Goal: Task Accomplishment & Management: Use online tool/utility

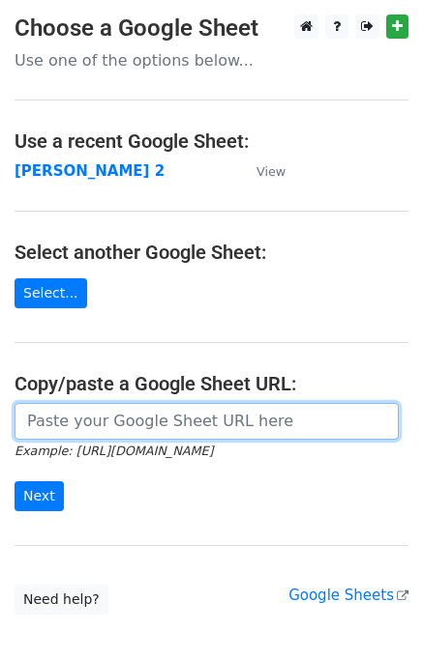
click at [211, 436] on input "url" at bounding box center [207, 421] width 384 height 37
type input "https://docs.google.com/spreadsheets/d/1ZDlVQjaDibfPTpoRrnWj8pjn7YSOO7xEi0WZbgJ…"
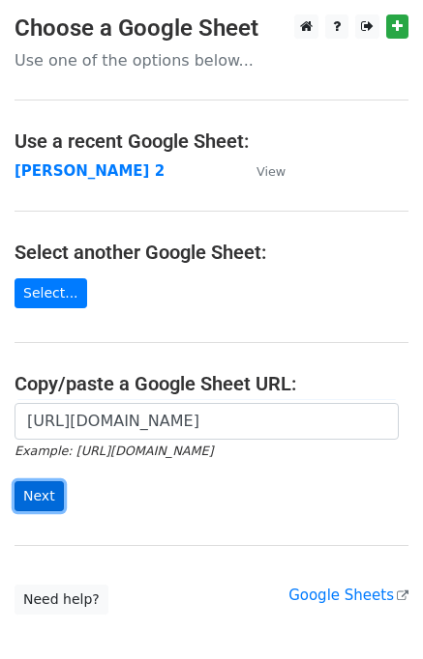
click at [45, 505] on input "Next" at bounding box center [39, 496] width 49 height 30
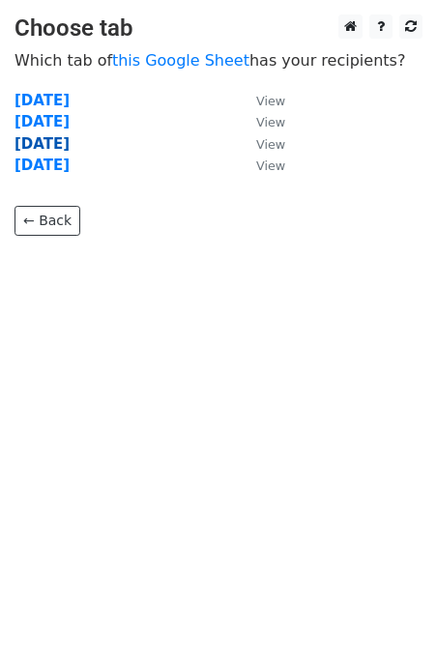
click at [51, 142] on strong "Thursday" at bounding box center [42, 143] width 55 height 17
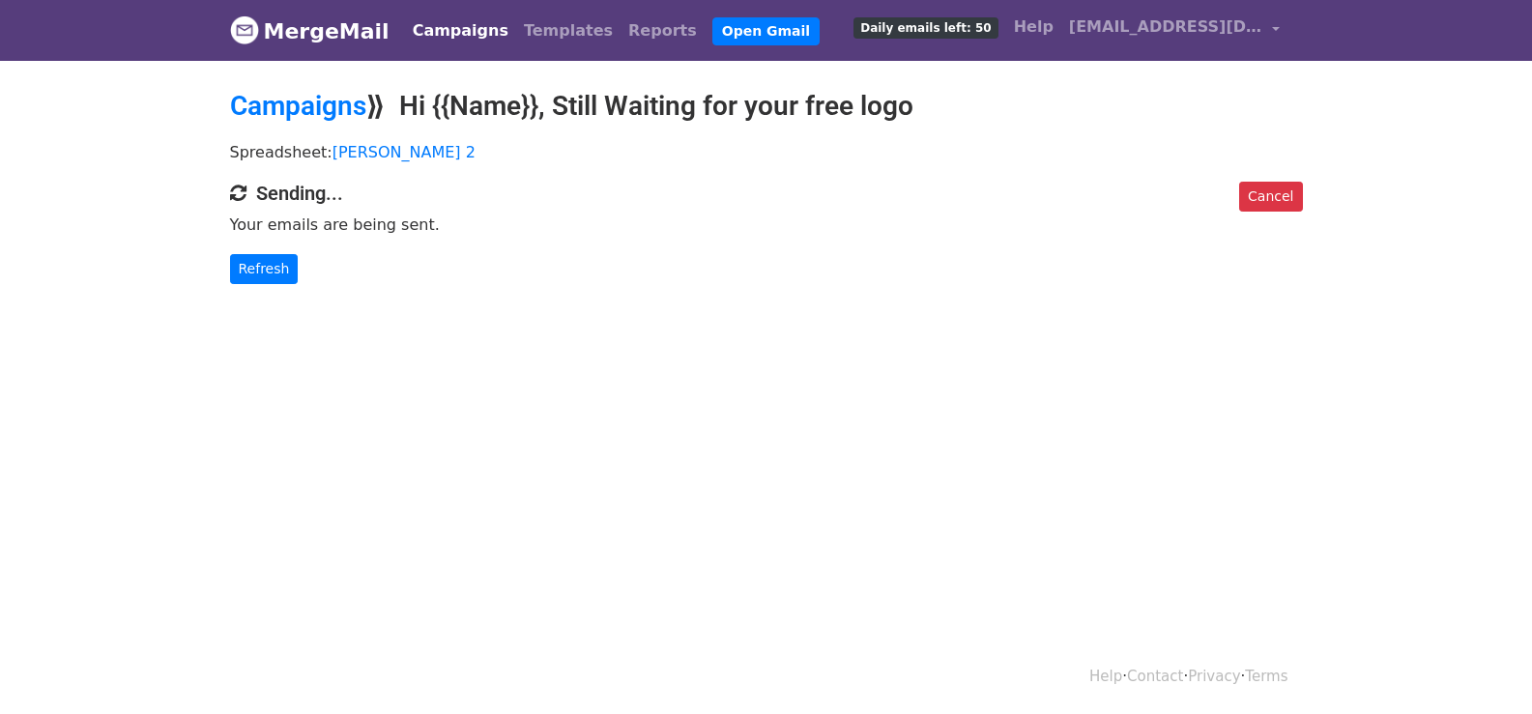
click at [273, 284] on body "MergeMail Campaigns Templates Reports Open Gmail Daily emails left: 50 Help [EM…" at bounding box center [766, 181] width 1532 height 362
click at [273, 275] on link "Refresh" at bounding box center [264, 269] width 69 height 30
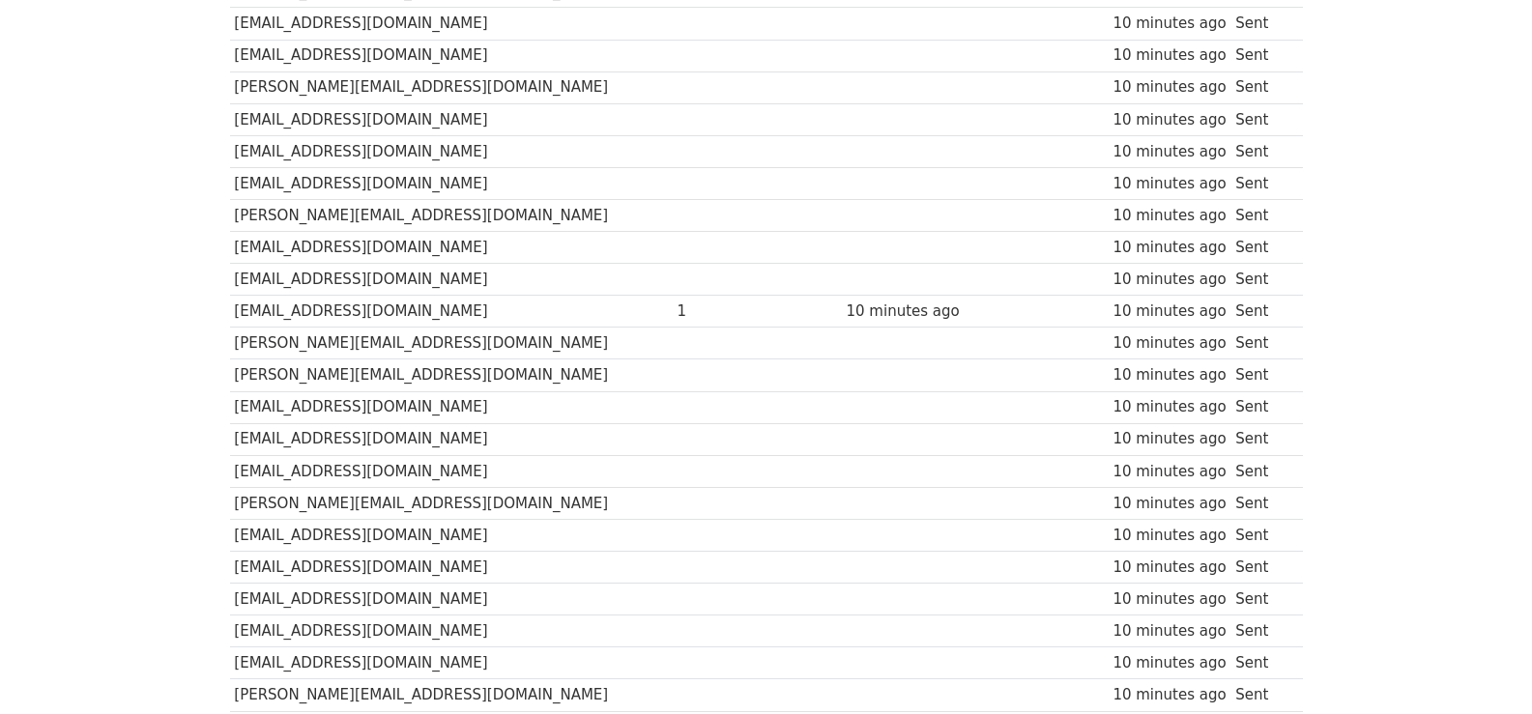
scroll to position [1379, 0]
